Goal: Task Accomplishment & Management: Use online tool/utility

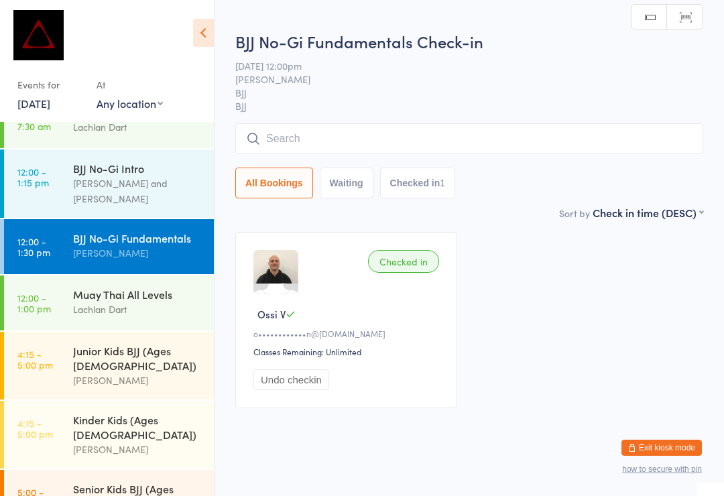
scroll to position [224, 0]
click at [379, 154] on input "search" at bounding box center [469, 138] width 468 height 31
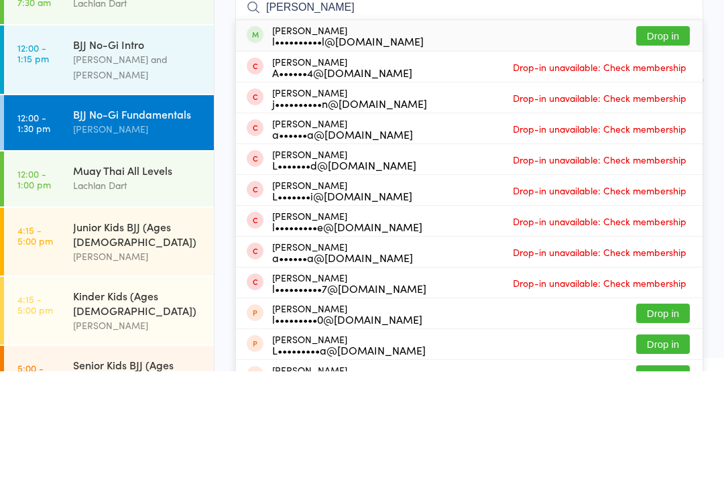
type input "[PERSON_NAME]"
click at [668, 151] on button "Drop in" at bounding box center [663, 160] width 54 height 19
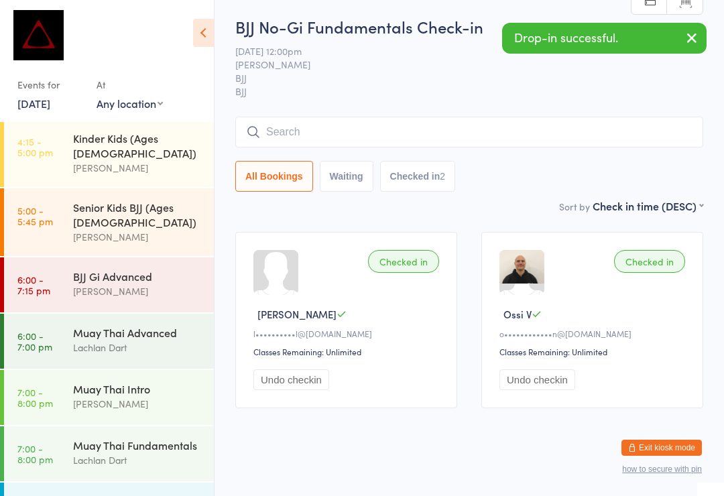
scroll to position [506, 0]
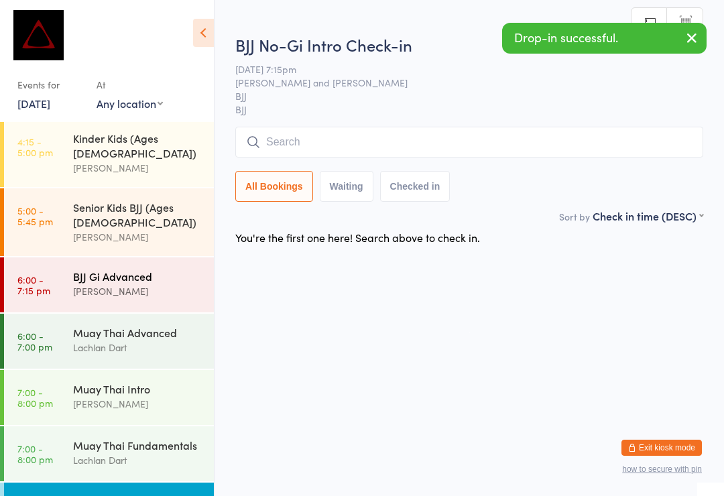
click at [170, 269] on div "BJJ Gi Advanced" at bounding box center [137, 276] width 129 height 15
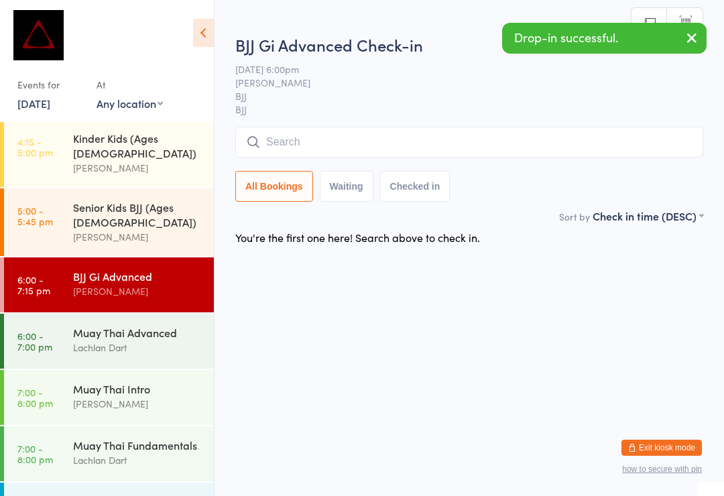
click at [428, 145] on input "search" at bounding box center [469, 142] width 468 height 31
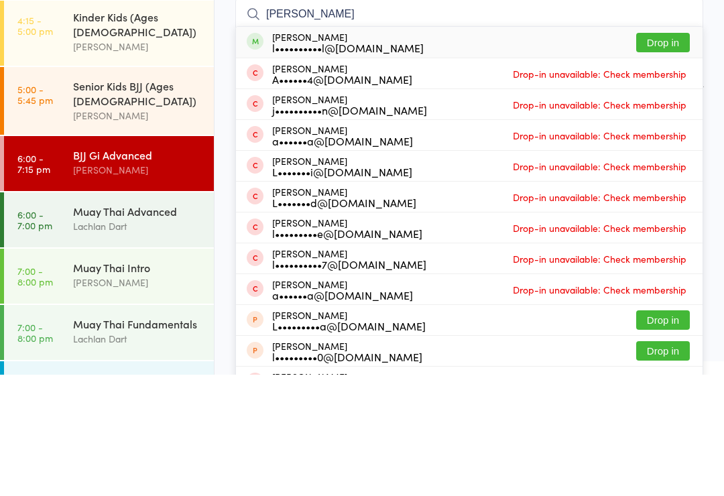
type input "[PERSON_NAME]"
click at [672, 154] on button "Drop in" at bounding box center [663, 163] width 54 height 19
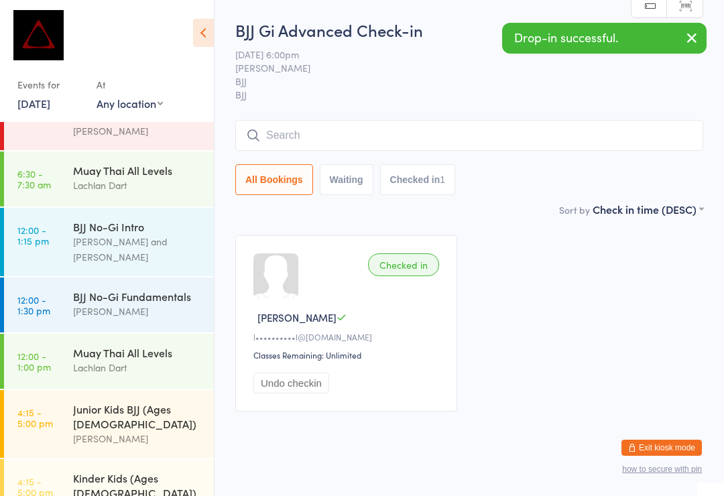
scroll to position [166, 0]
click at [146, 304] on div "[PERSON_NAME]" at bounding box center [137, 311] width 129 height 15
